Goal: Task Accomplishment & Management: Use online tool/utility

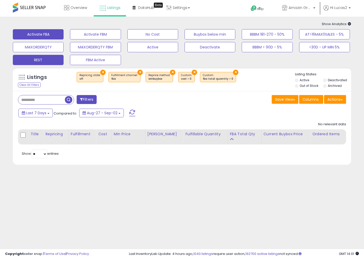
click at [56, 58] on button "REST" at bounding box center [38, 60] width 51 height 10
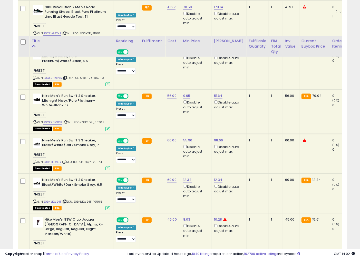
scroll to position [884, 0]
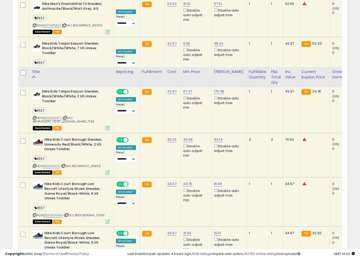
scroll to position [1041, 0]
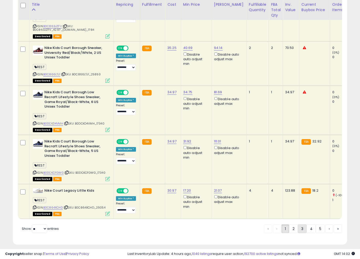
click at [298, 226] on link "3" at bounding box center [302, 229] width 9 height 9
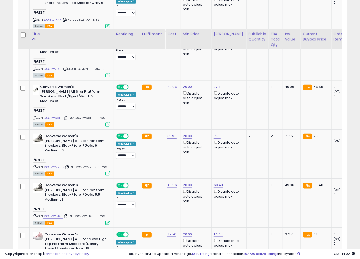
scroll to position [228, 0]
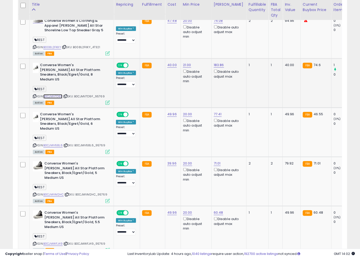
click at [59, 94] on link "B0CJMV7D9F" at bounding box center [52, 96] width 19 height 4
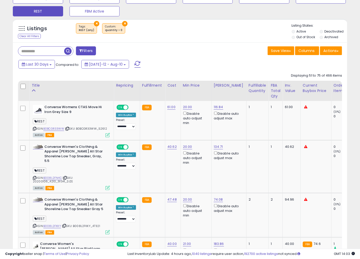
scroll to position [0, 0]
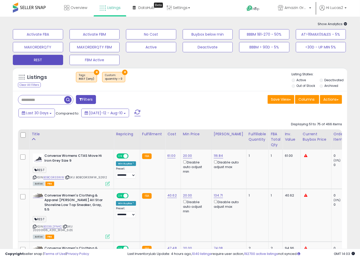
click at [295, 88] on li "Out of Stock" at bounding box center [305, 87] width 27 height 6
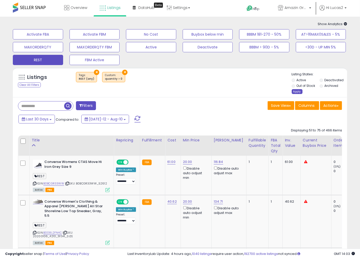
click at [299, 93] on div "Apply" at bounding box center [297, 91] width 11 height 5
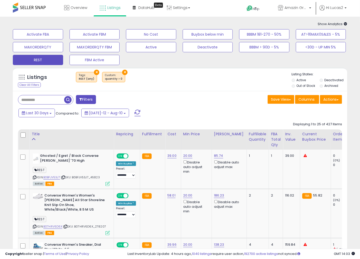
click at [197, 117] on div "Last 30 Days Compared to: [DATE]-12 - Aug-10" at bounding box center [138, 114] width 243 height 12
click at [236, 88] on div "Listings Clear All Filters × Tags REST (any)" at bounding box center [180, 80] width 334 height 17
click at [278, 102] on button "Save View" at bounding box center [281, 99] width 27 height 9
click at [276, 119] on link "Update Current View" at bounding box center [265, 119] width 55 height 8
click at [211, 96] on div "Save View Save As New View Columns Actions [GEOGRAPHIC_DATA]" at bounding box center [263, 100] width 166 height 10
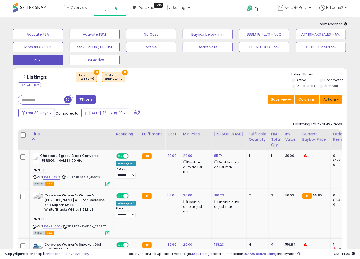
click at [329, 103] on button "Actions" at bounding box center [331, 99] width 22 height 9
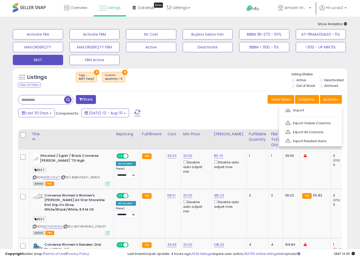
click at [230, 109] on div "Last 30 Days Compared to: [DATE]-12 - Aug-10" at bounding box center [138, 114] width 243 height 12
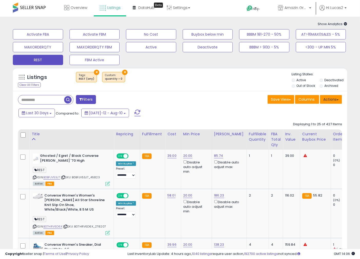
click at [333, 99] on button "Actions" at bounding box center [331, 99] width 22 height 9
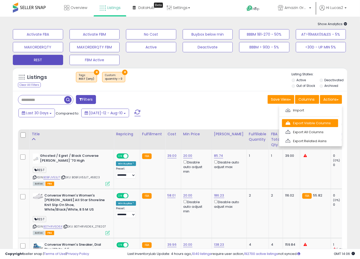
click at [317, 121] on link "Export Visible Columns" at bounding box center [310, 123] width 56 height 8
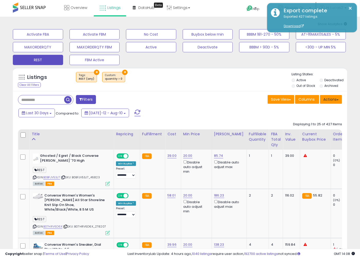
click at [324, 100] on button "Actions" at bounding box center [331, 99] width 22 height 9
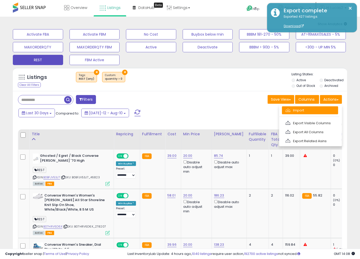
click at [316, 110] on link "Import" at bounding box center [310, 110] width 56 height 8
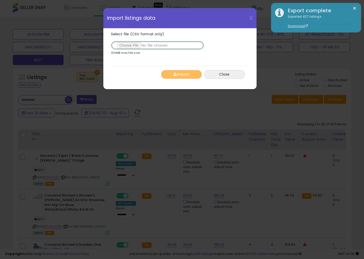
click at [122, 45] on input "Select file (CSV format only)" at bounding box center [157, 45] width 93 height 9
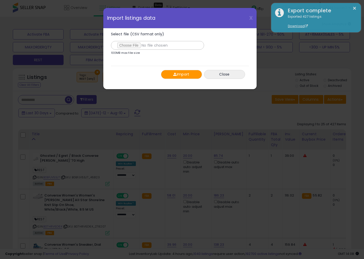
click at [169, 77] on button "Import" at bounding box center [181, 74] width 41 height 9
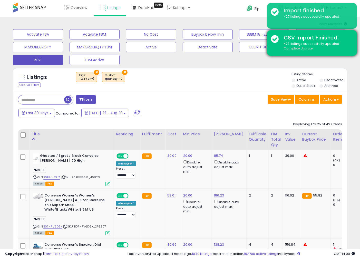
click at [297, 48] on u "Complete Update" at bounding box center [298, 48] width 29 height 4
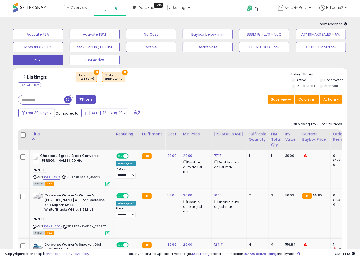
click at [34, 177] on icon at bounding box center [34, 177] width 3 height 3
click at [334, 99] on button "Actions" at bounding box center [331, 99] width 22 height 9
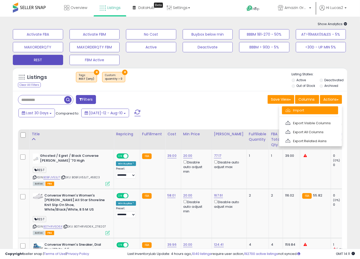
click at [307, 112] on link "Import" at bounding box center [310, 110] width 56 height 8
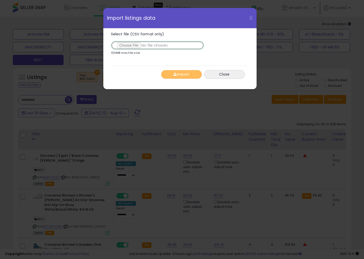
click at [133, 46] on input "Select file (CSV format only)" at bounding box center [157, 45] width 93 height 9
type input "**********"
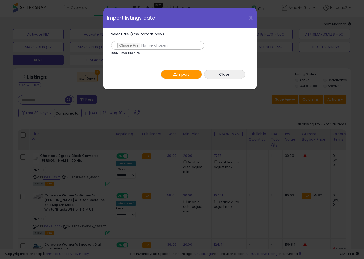
click at [177, 75] on button "Import" at bounding box center [181, 74] width 41 height 9
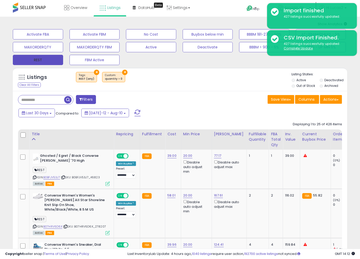
click at [29, 60] on button "REST" at bounding box center [38, 60] width 50 height 10
